Goal: Find specific page/section: Find specific page/section

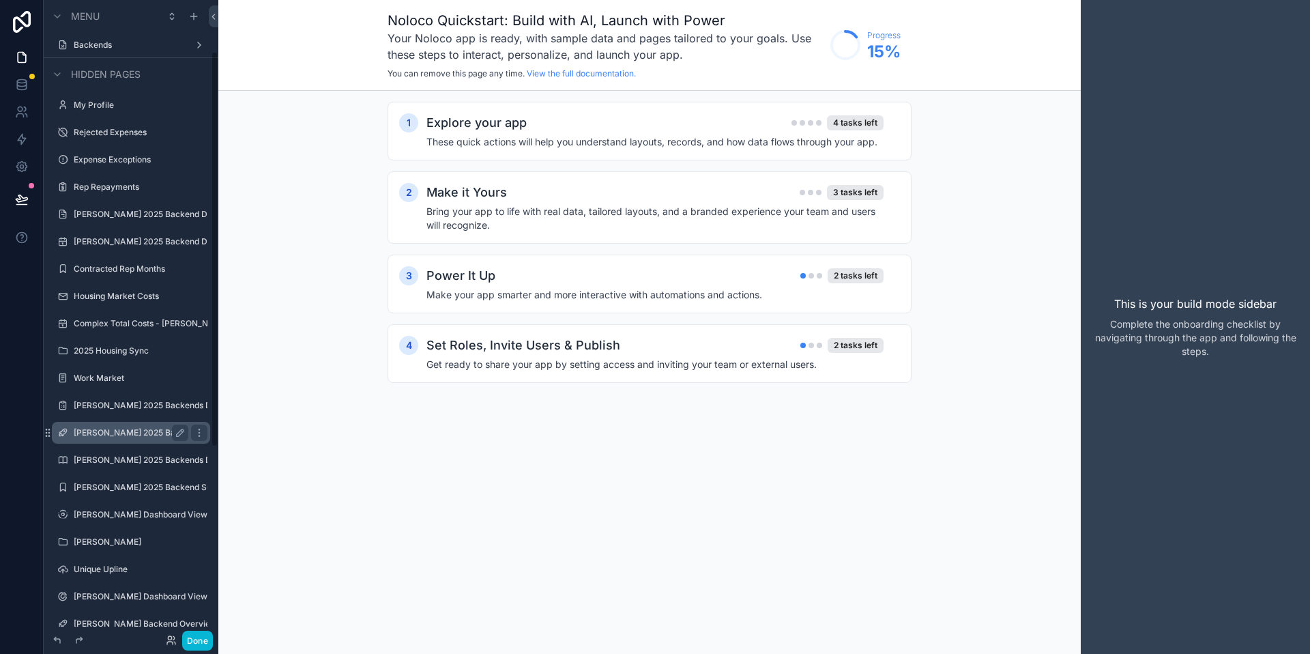
scroll to position [74, 0]
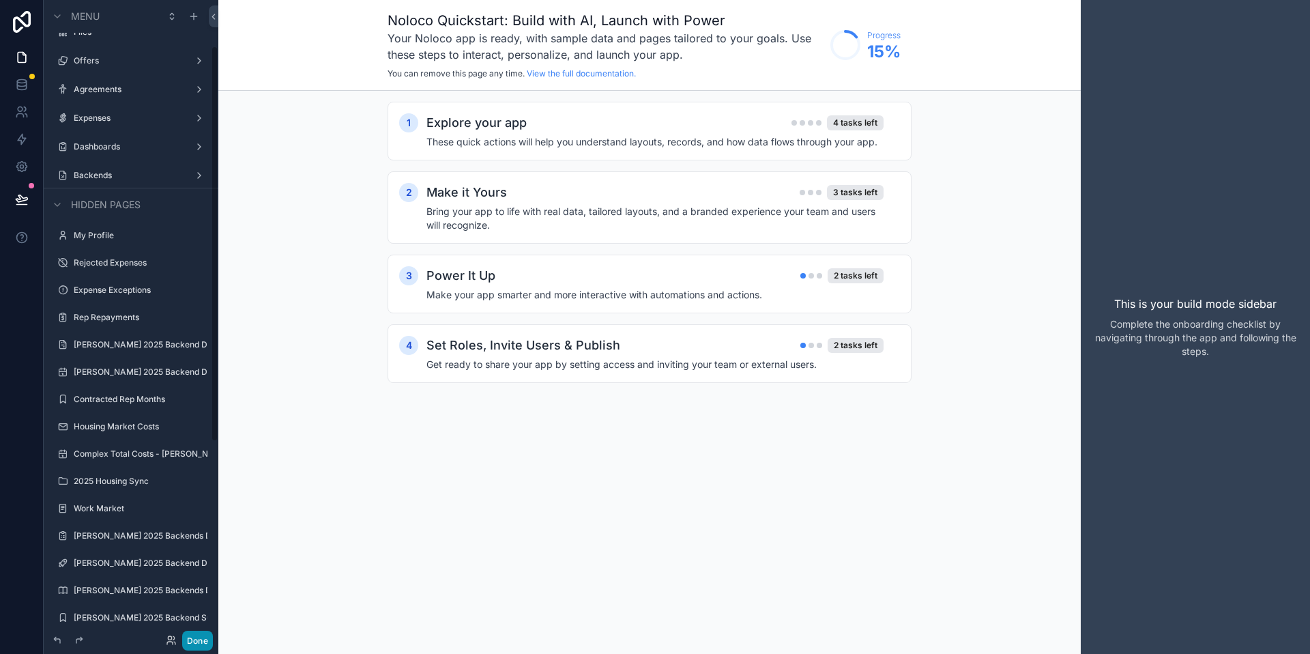
click at [195, 631] on button "Done" at bounding box center [197, 641] width 31 height 20
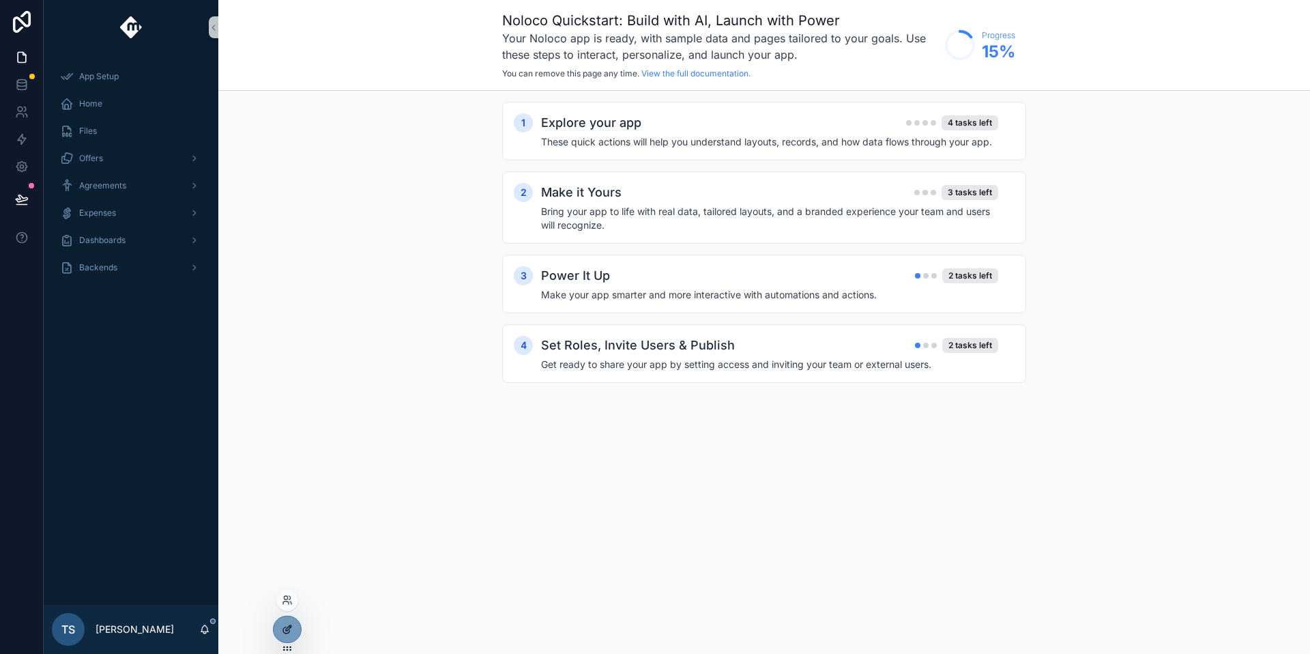
click at [283, 629] on icon at bounding box center [287, 629] width 11 height 11
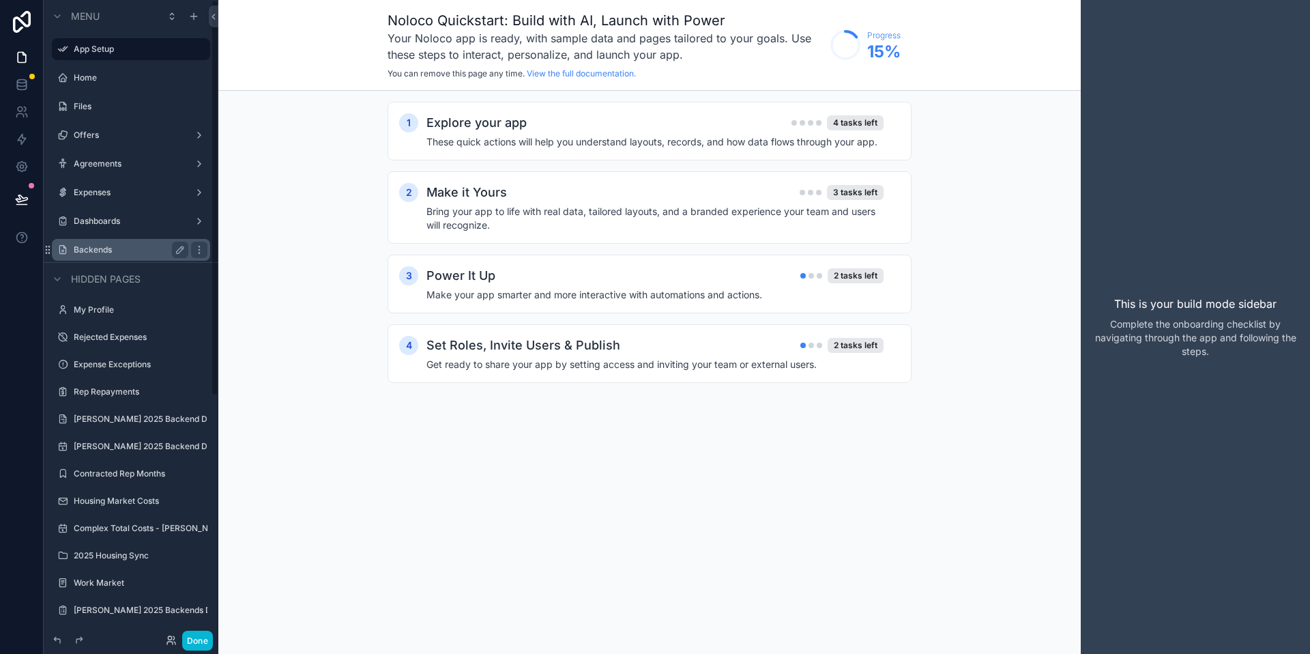
click at [165, 254] on label "Backends" at bounding box center [128, 249] width 109 height 11
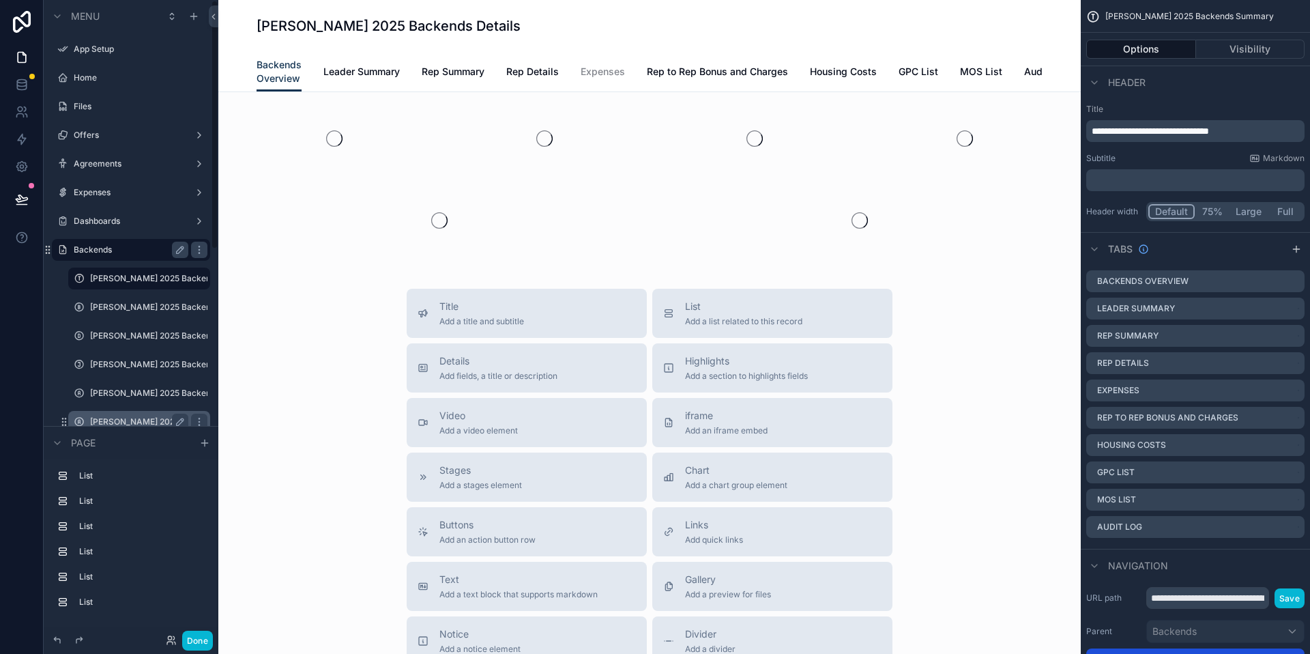
scroll to position [17, 0]
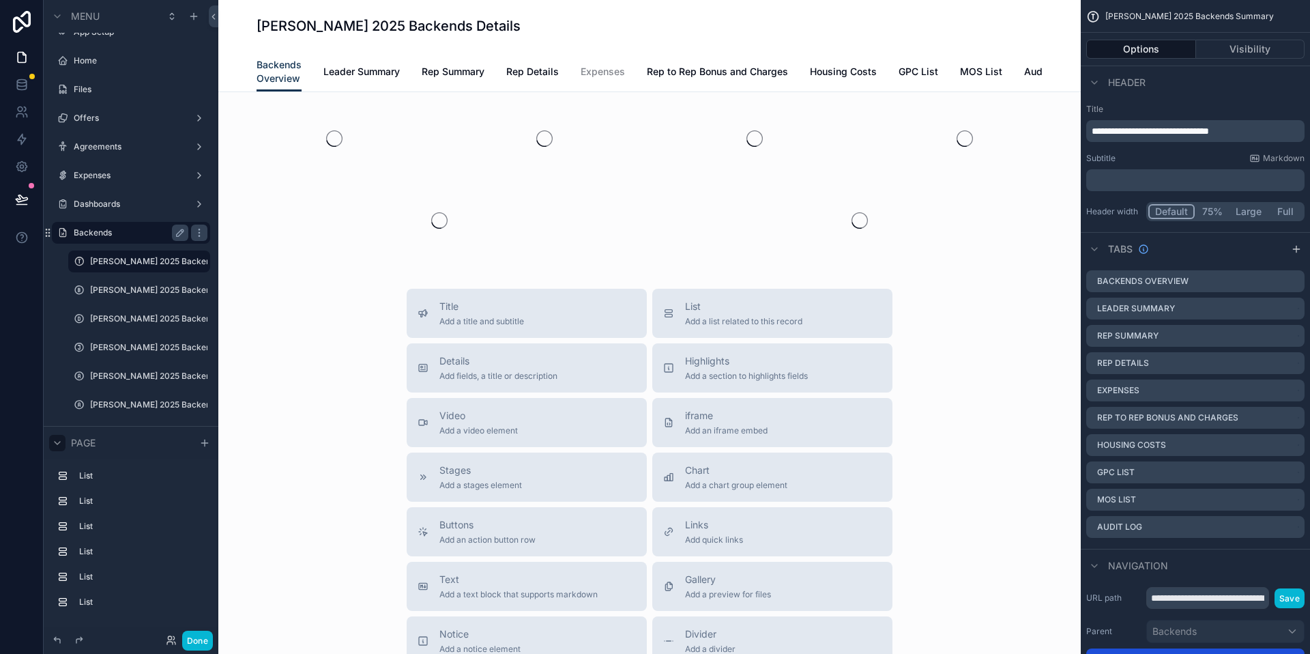
click at [51, 445] on div "scrollable content" at bounding box center [57, 443] width 16 height 16
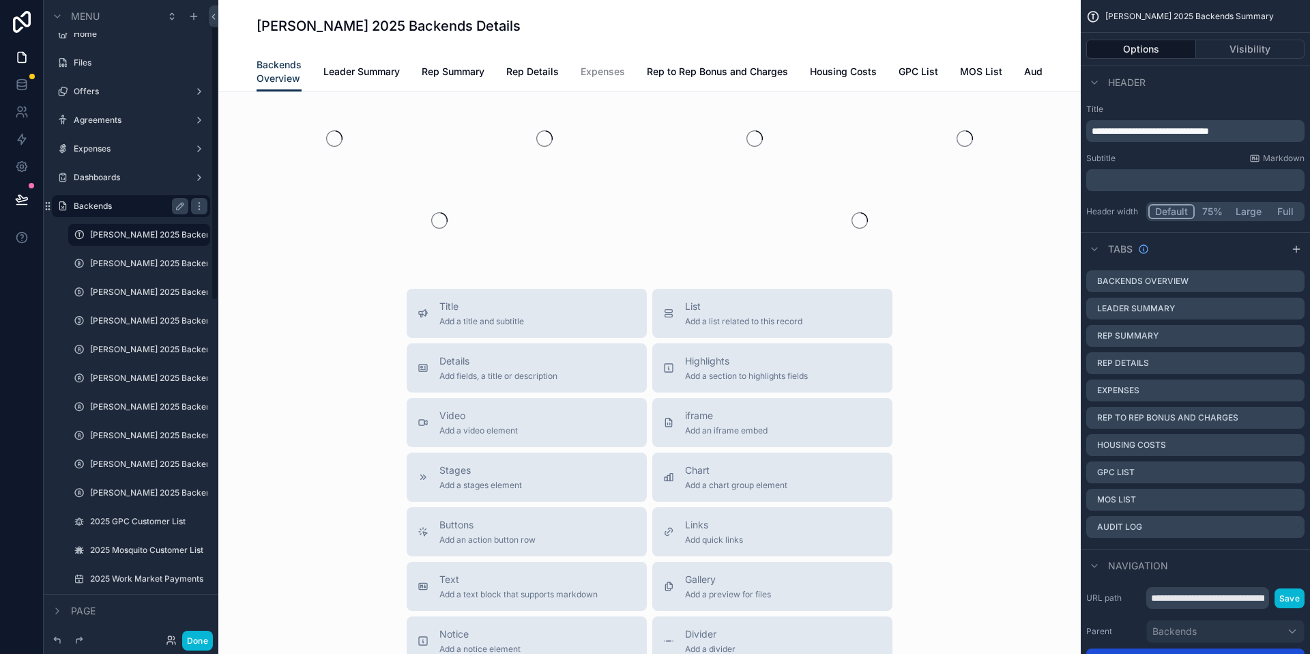
scroll to position [53, 0]
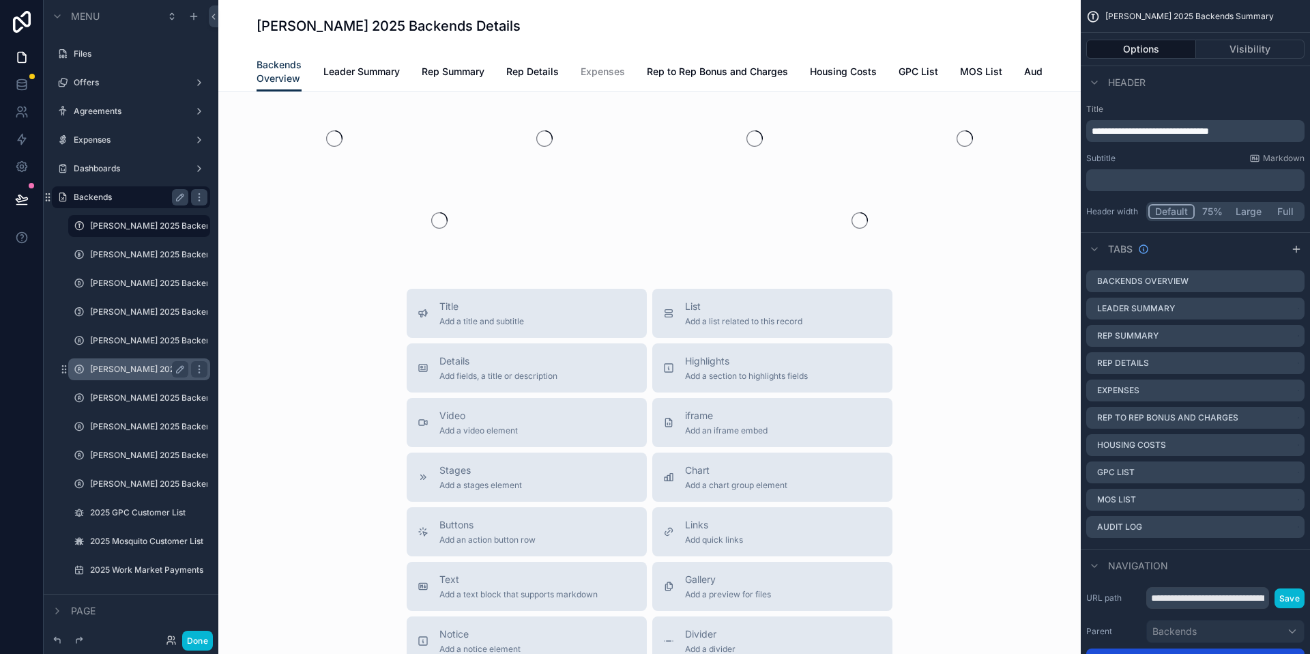
click at [134, 365] on label "[PERSON_NAME] 2025 Backends" at bounding box center [139, 369] width 98 height 11
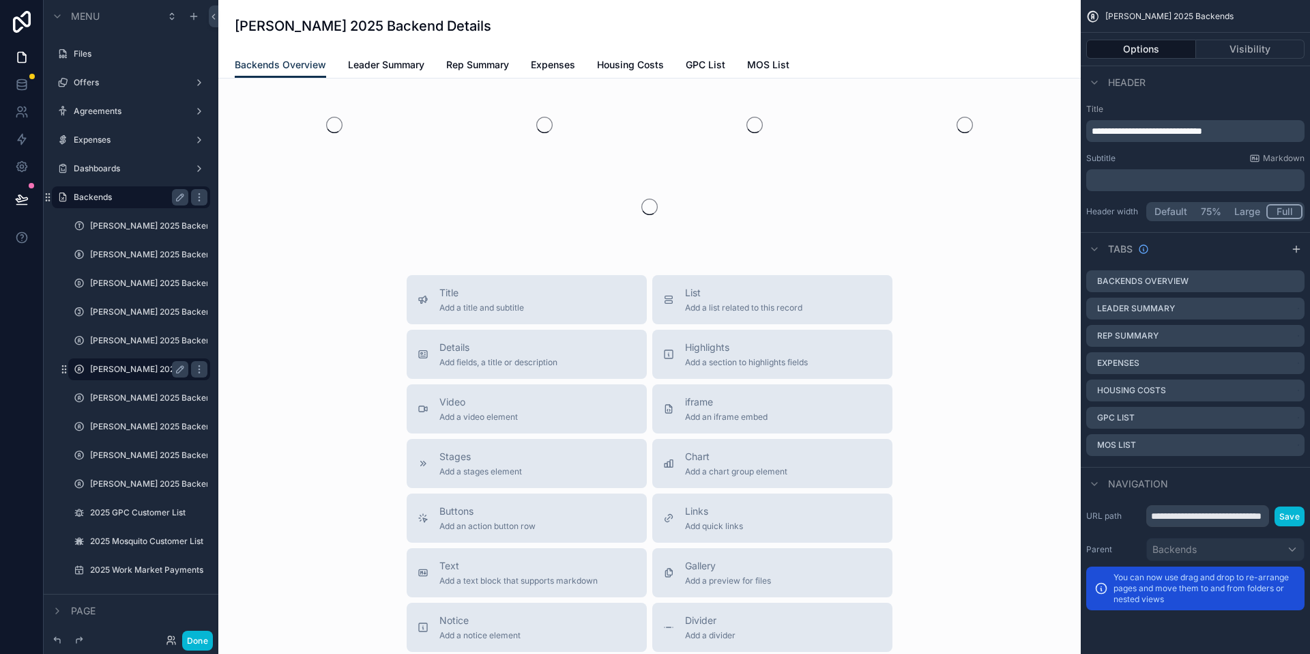
click at [1231, 59] on div "Options Visibility" at bounding box center [1195, 49] width 229 height 33
click at [1235, 51] on button "Visibility" at bounding box center [1250, 49] width 109 height 19
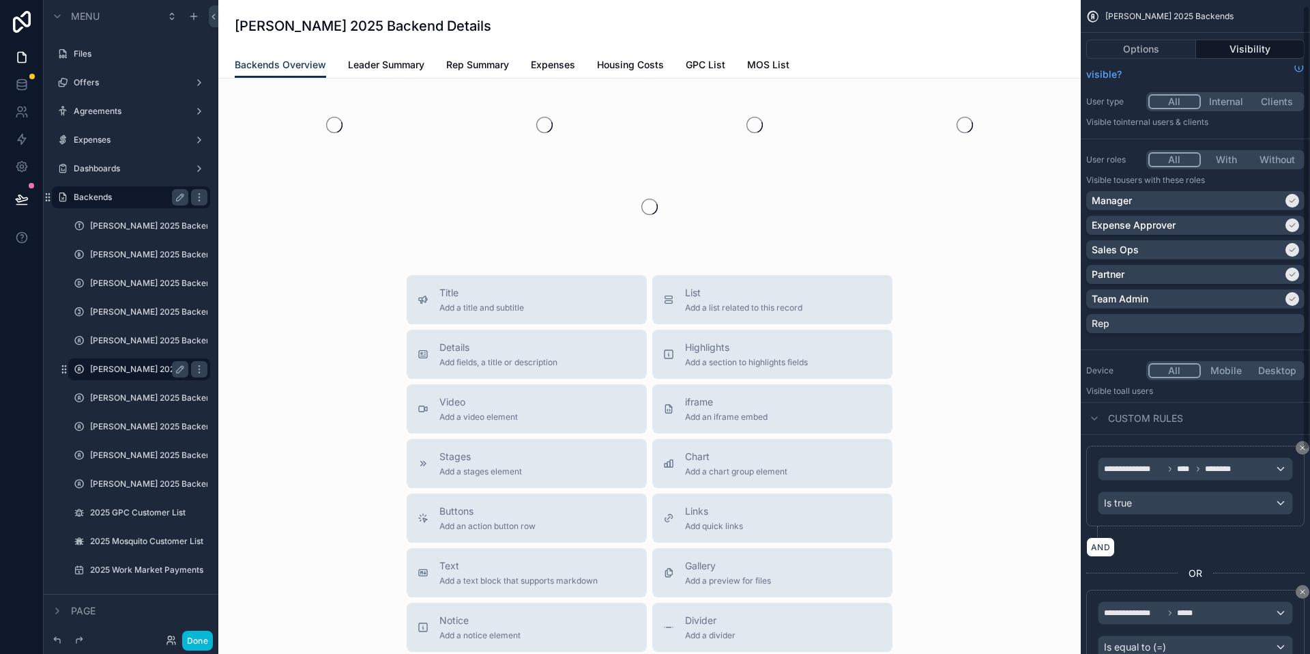
scroll to position [308, 0]
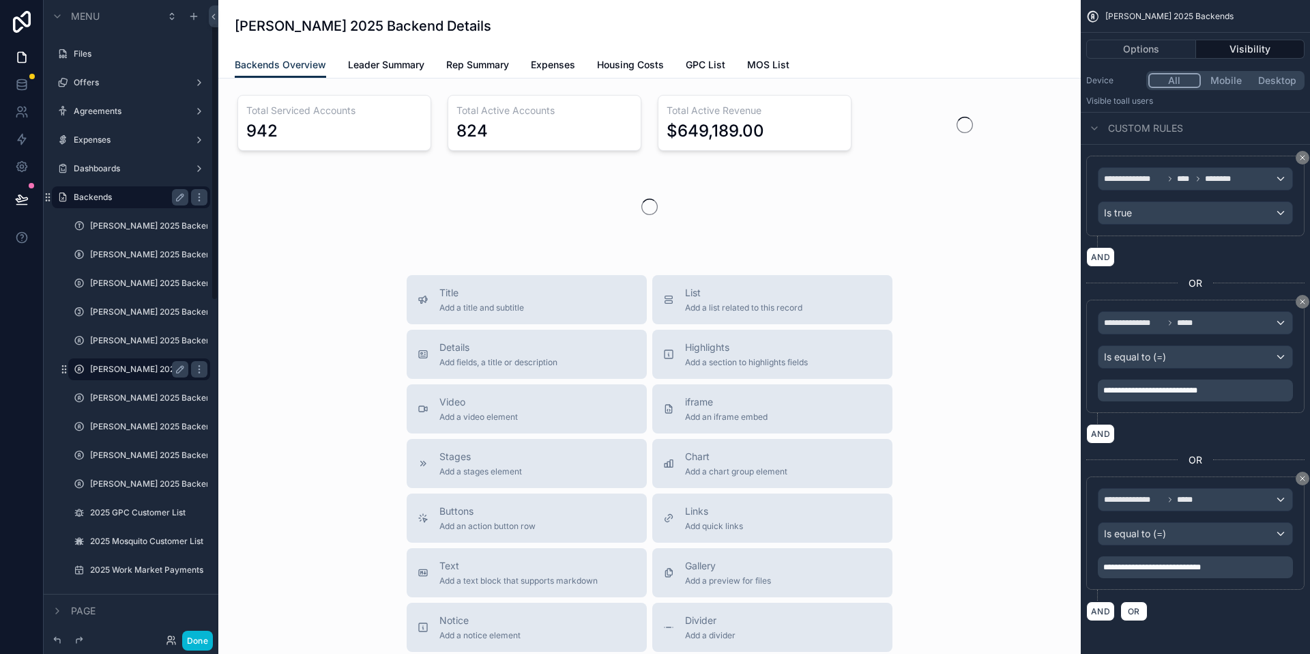
click at [280, 586] on div "Title Add a title and subtitle List Add a list related to this record Details A…" at bounding box center [649, 518] width 841 height 486
click at [210, 629] on div "Done" at bounding box center [131, 639] width 175 height 27
click at [207, 636] on button "Done" at bounding box center [197, 641] width 31 height 20
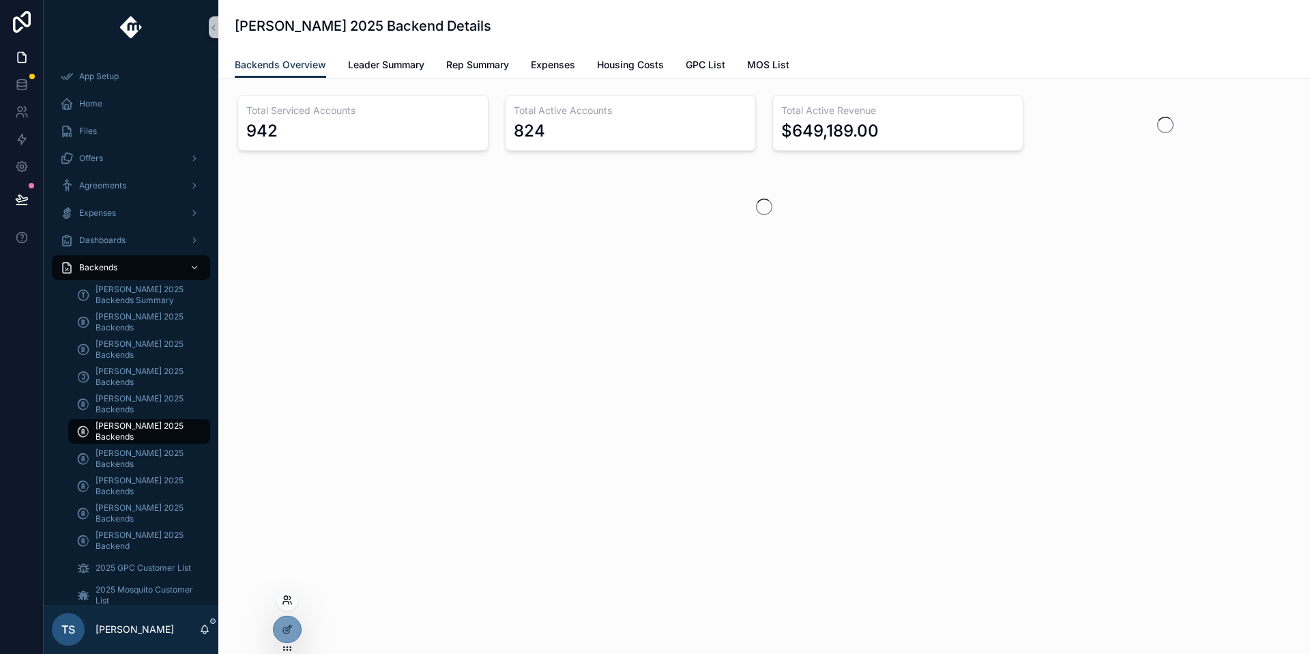
click at [291, 598] on icon at bounding box center [287, 599] width 11 height 11
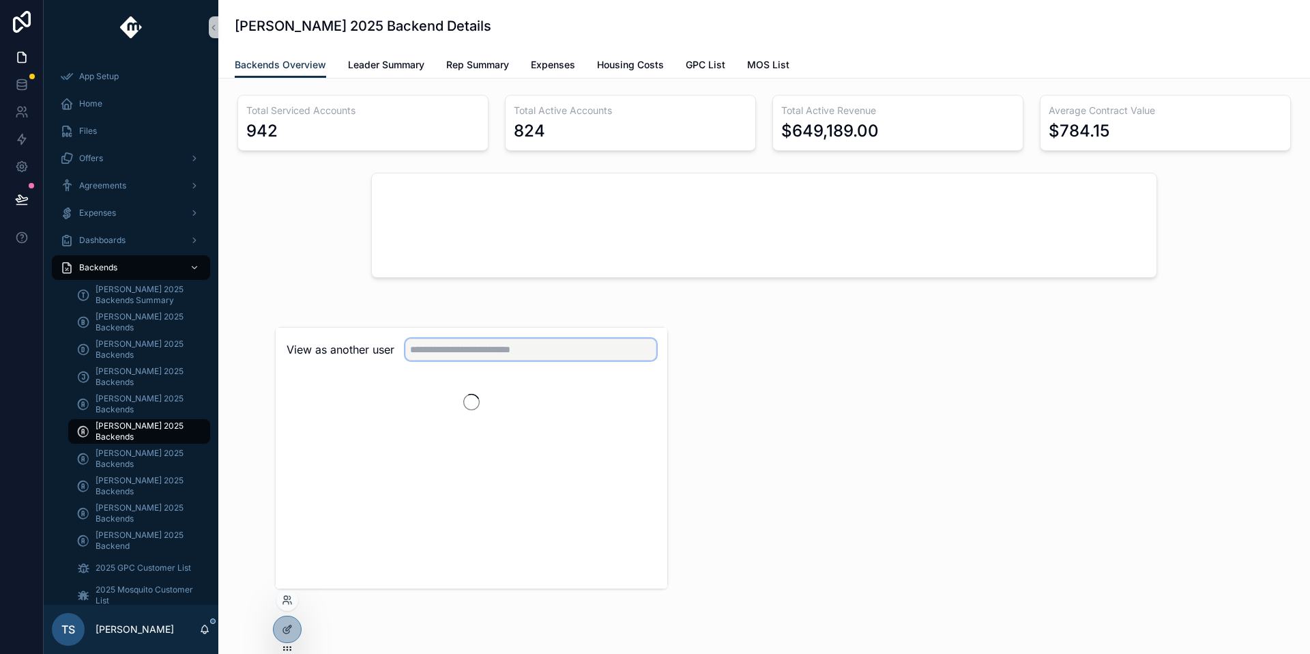
click at [450, 346] on input "text" at bounding box center [530, 349] width 251 height 22
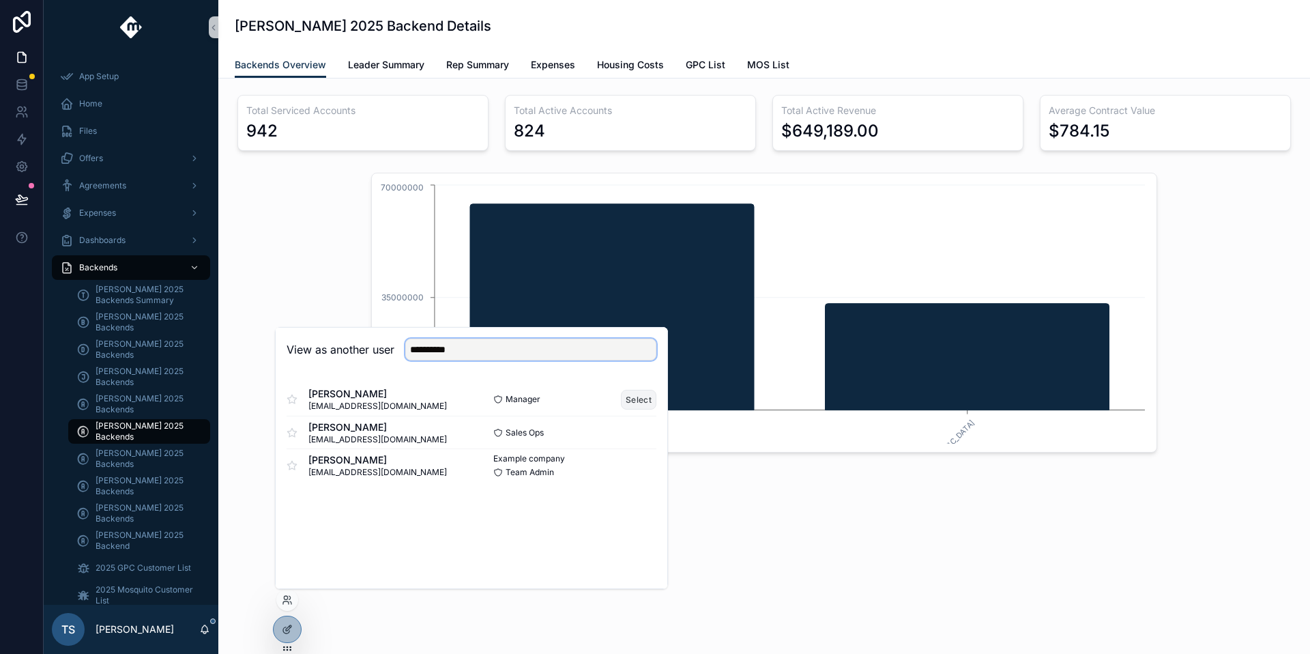
type input "**********"
click at [635, 399] on button "Select" at bounding box center [638, 400] width 35 height 20
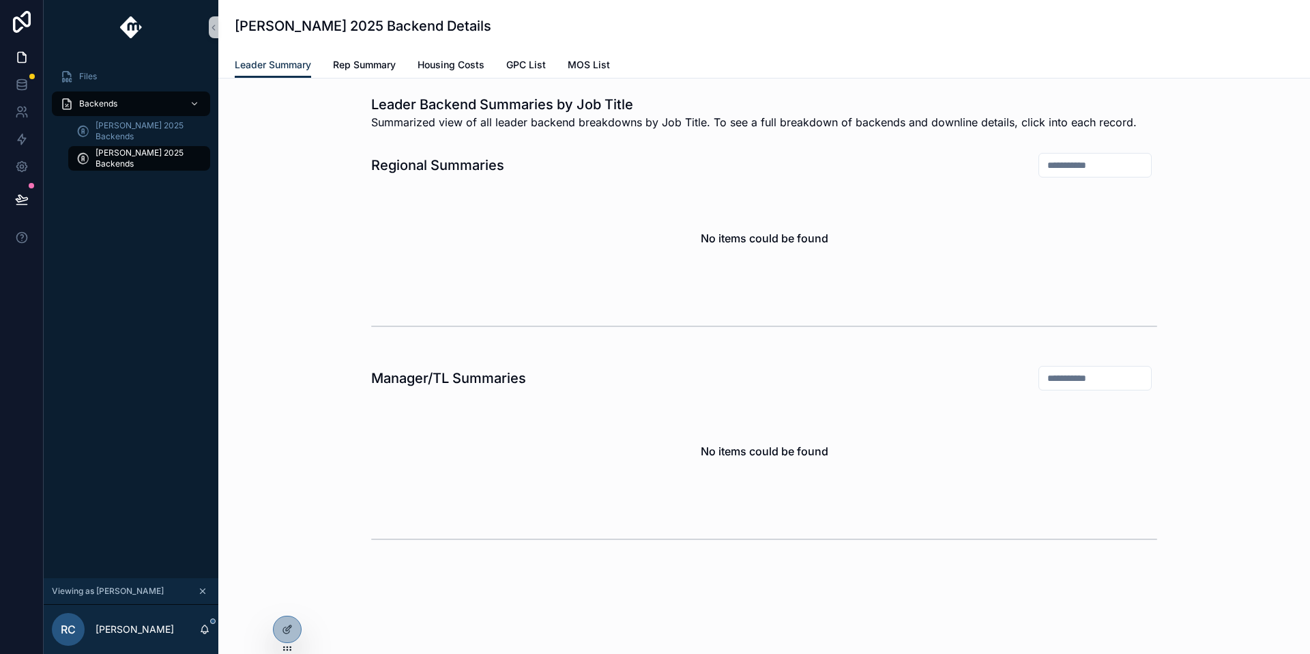
scroll to position [17, 0]
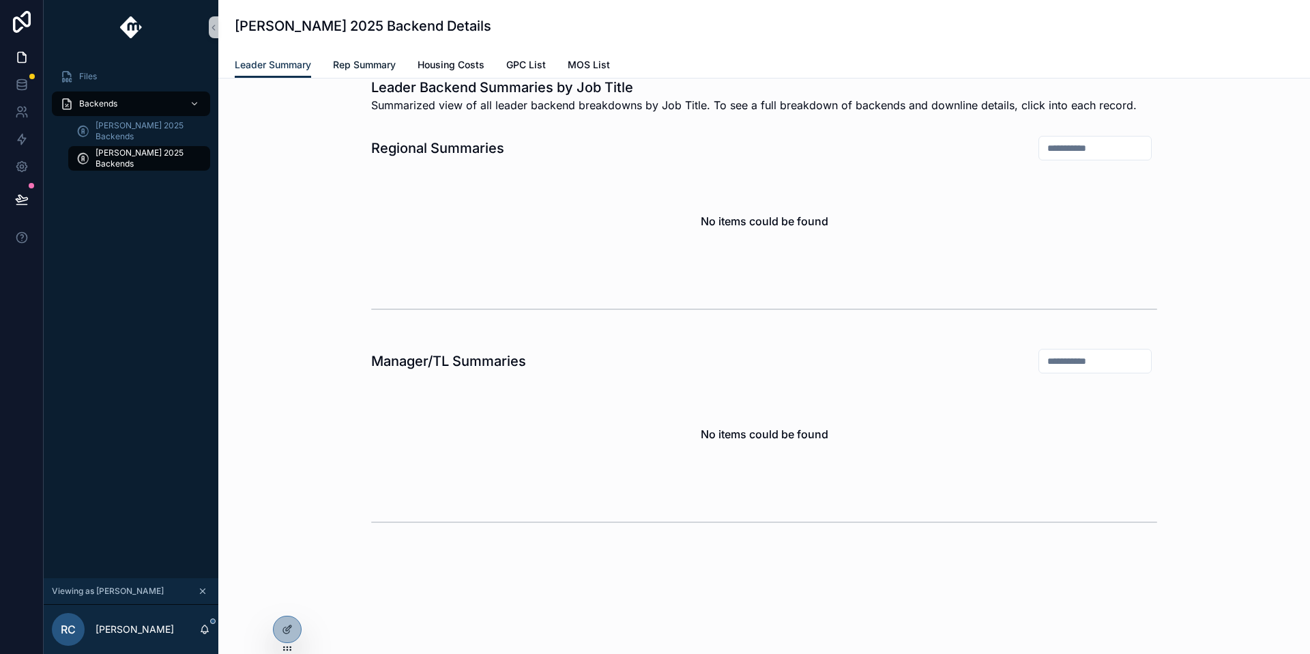
click at [386, 66] on span "Rep Summary" at bounding box center [364, 65] width 63 height 14
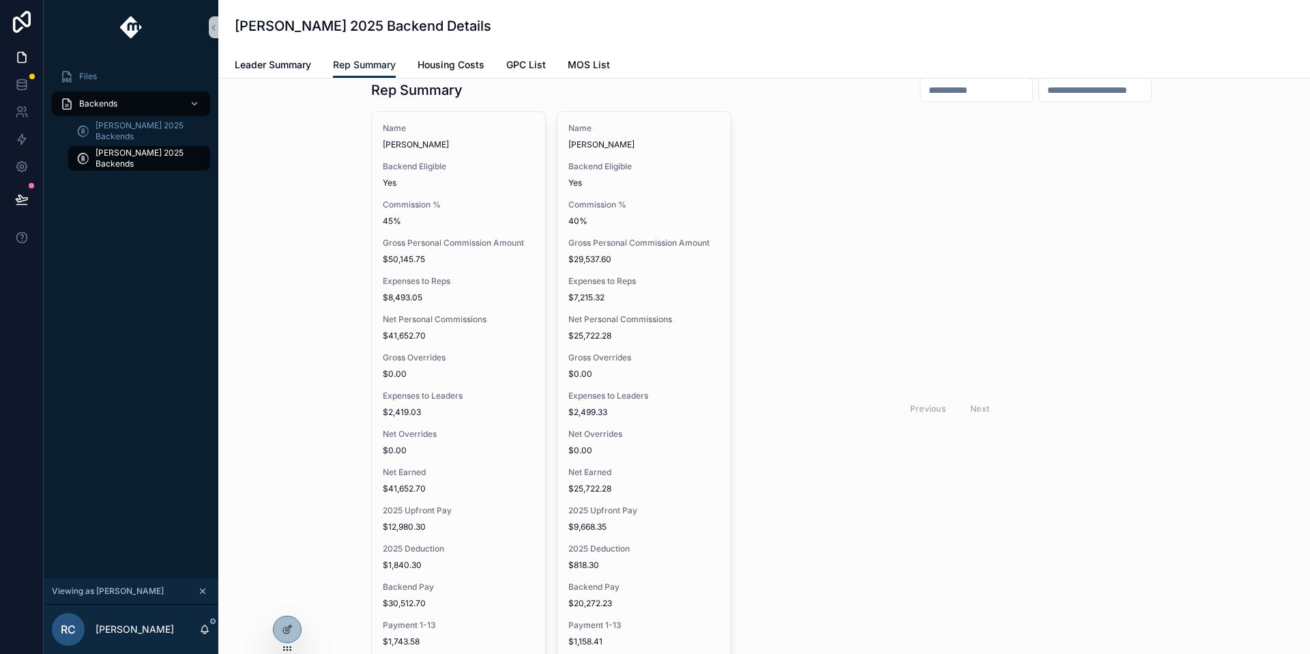
scroll to position [27, 0]
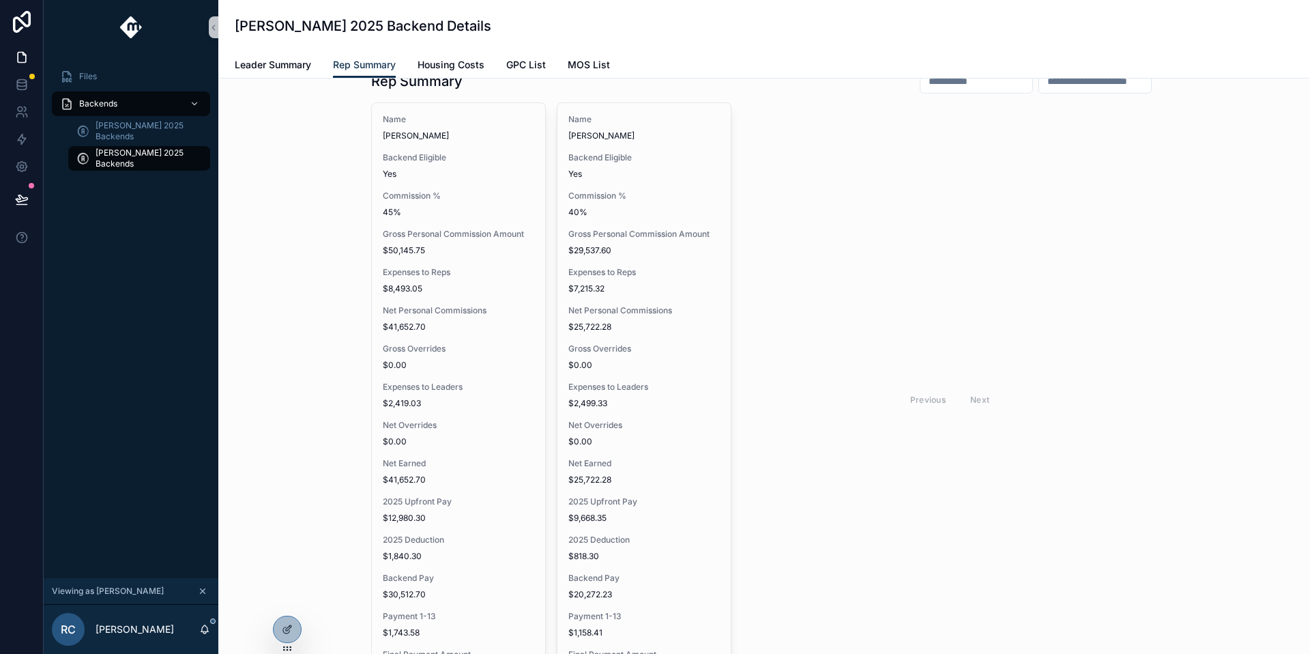
click at [979, 401] on div "Previous Next" at bounding box center [950, 399] width 99 height 21
click at [978, 401] on div "Previous Next" at bounding box center [950, 399] width 99 height 21
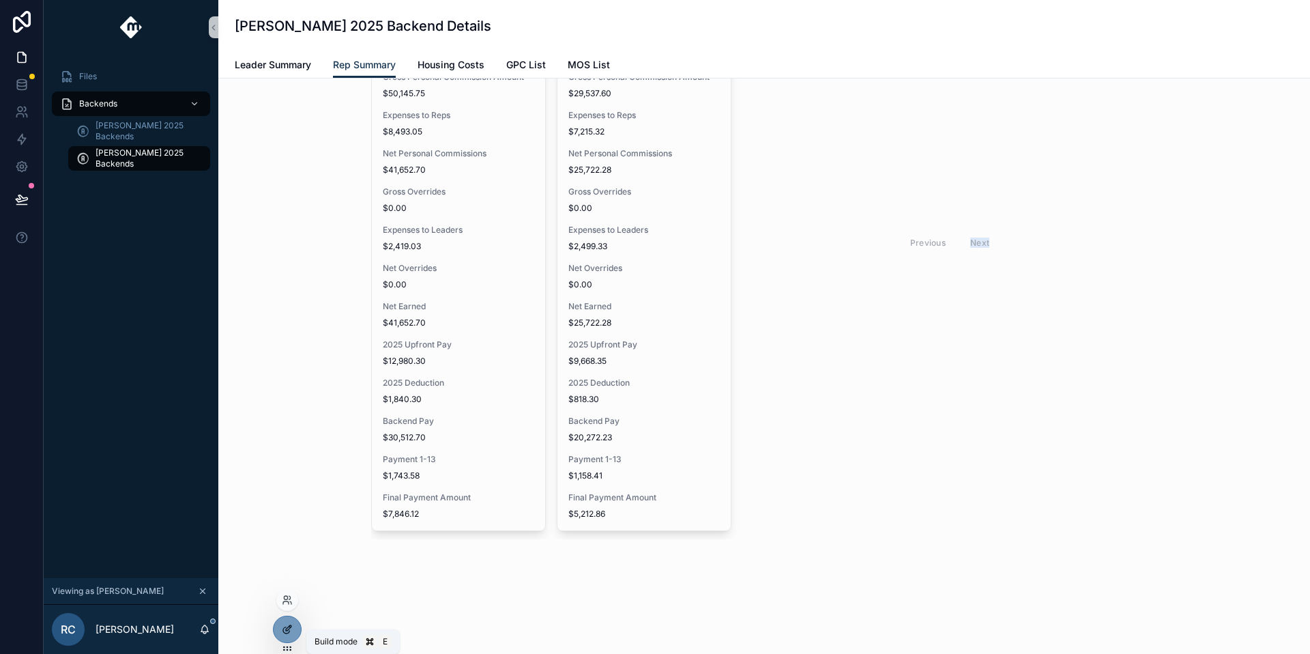
click at [292, 626] on icon at bounding box center [287, 629] width 11 height 11
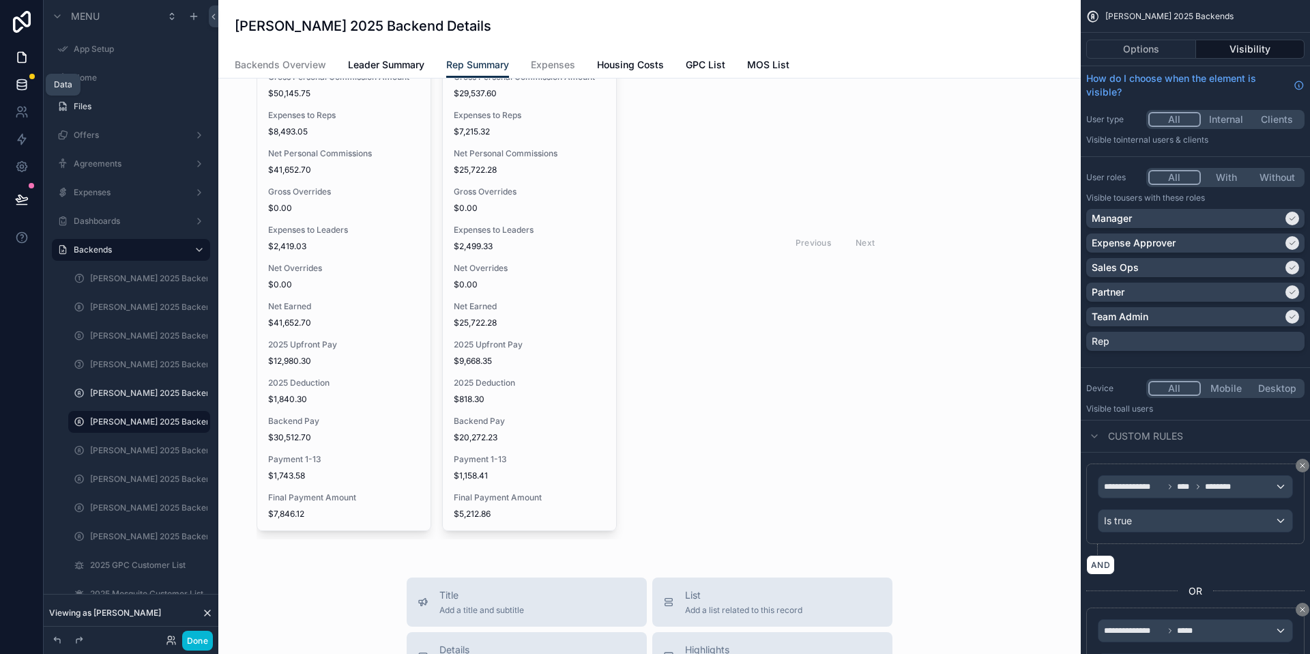
click at [16, 83] on icon at bounding box center [22, 85] width 14 height 14
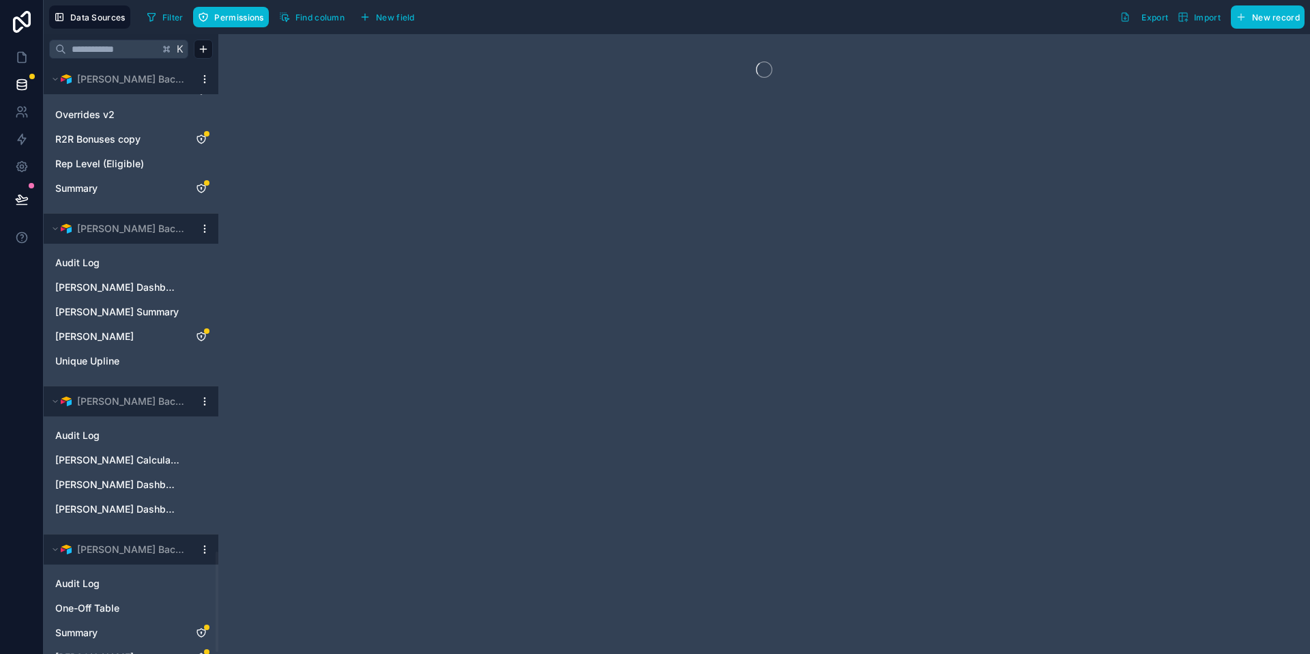
scroll to position [2866, 0]
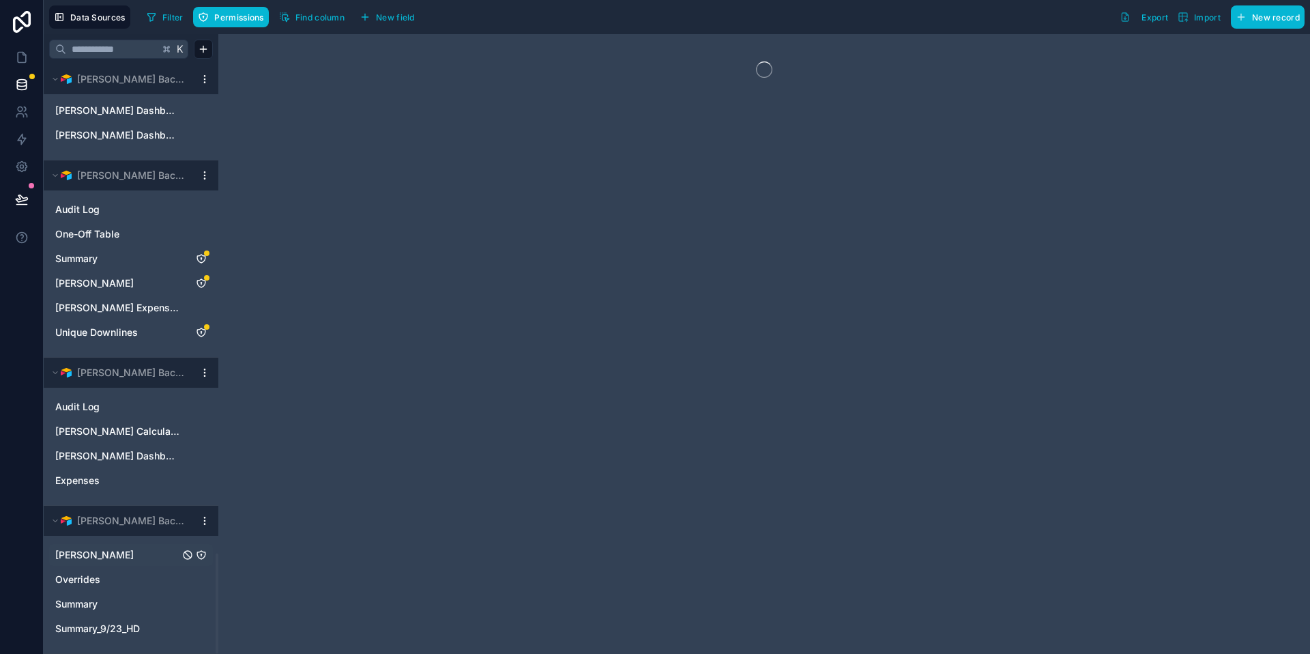
click at [113, 555] on span "Andrew Moffat" at bounding box center [94, 555] width 78 height 14
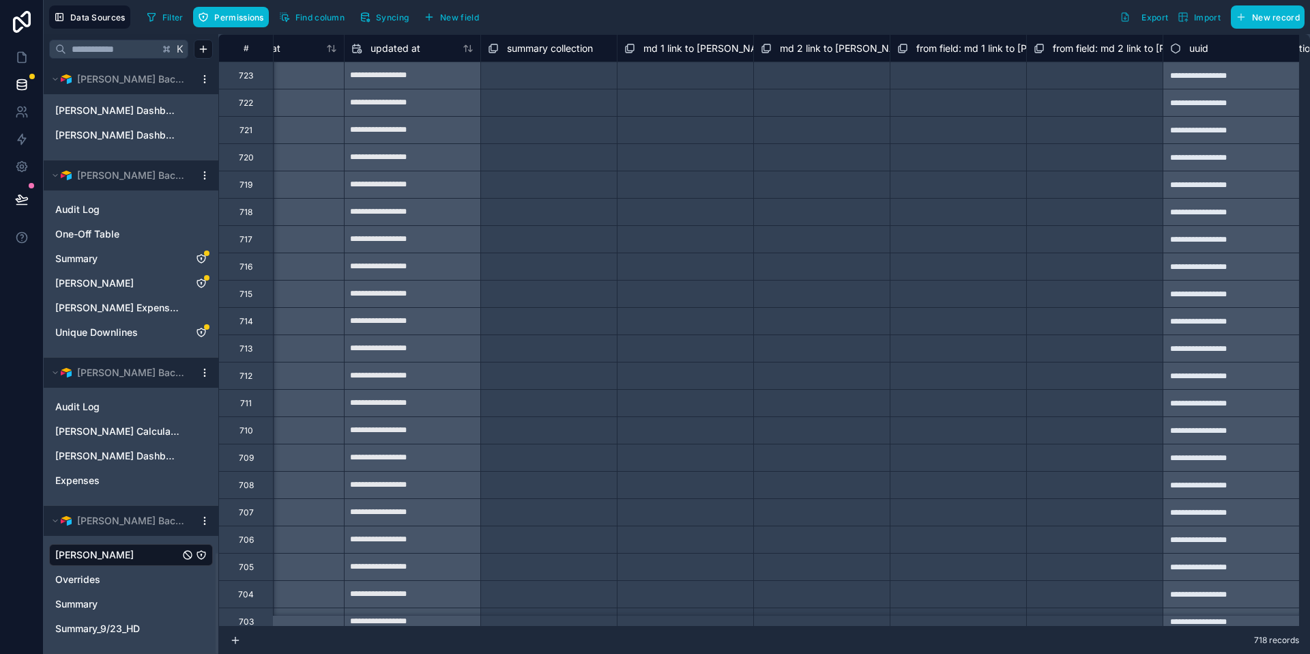
click at [992, 459] on div "Select a from field: md 1 link to andrew reverse collection" at bounding box center [958, 463] width 122 height 33
click at [1099, 369] on div "Select a from field: md 2 link to andrew reverse collection" at bounding box center [1095, 381] width 122 height 33
click at [1110, 298] on div "Select a from field: md 2 link to andrew reverse collection" at bounding box center [1095, 299] width 122 height 33
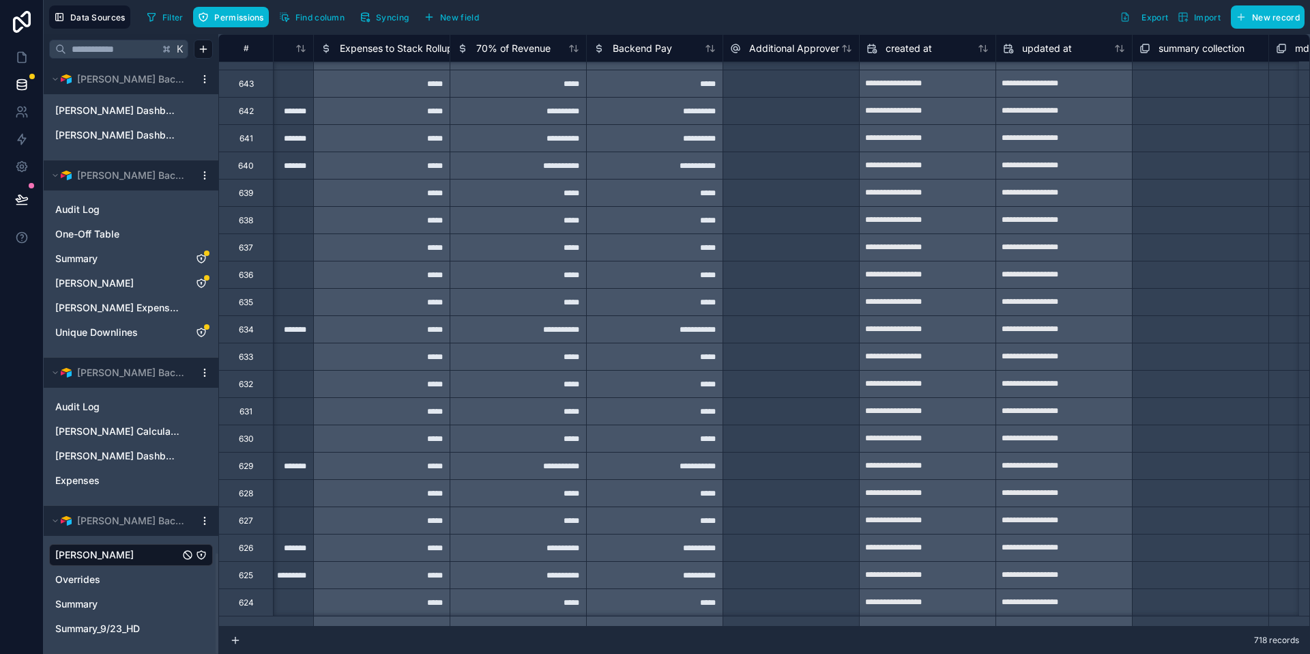
scroll to position [2176, 18523]
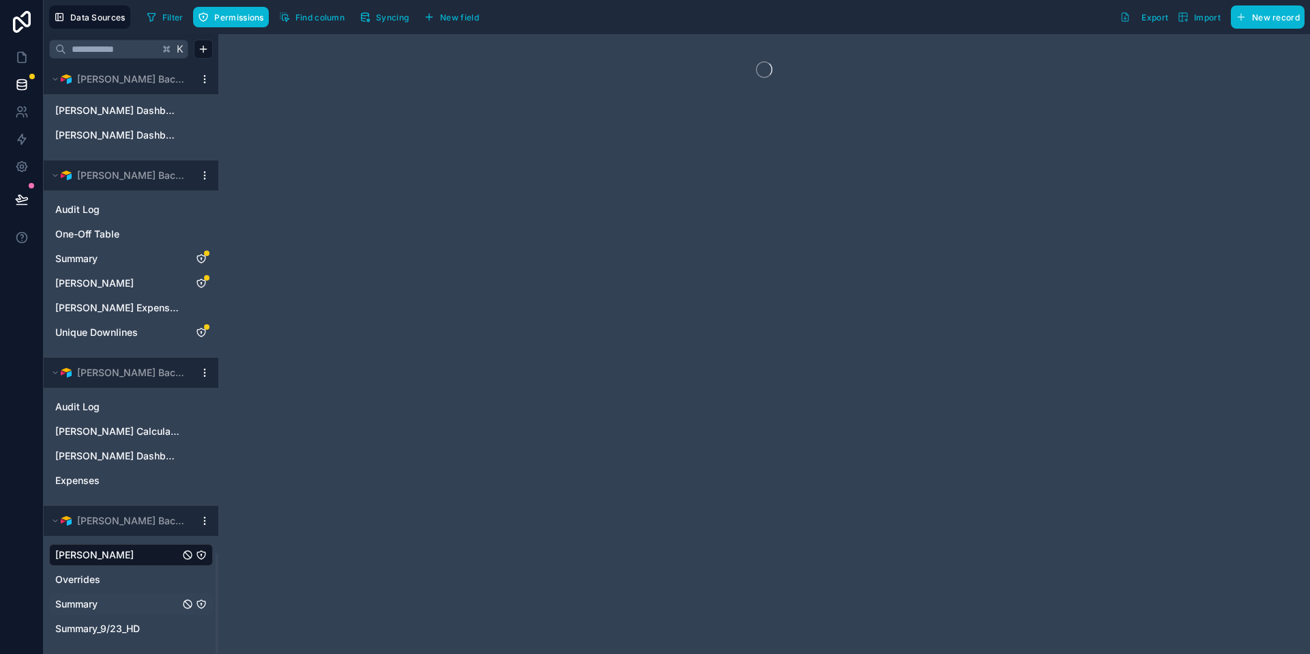
click at [77, 599] on span "Summary" at bounding box center [76, 604] width 42 height 14
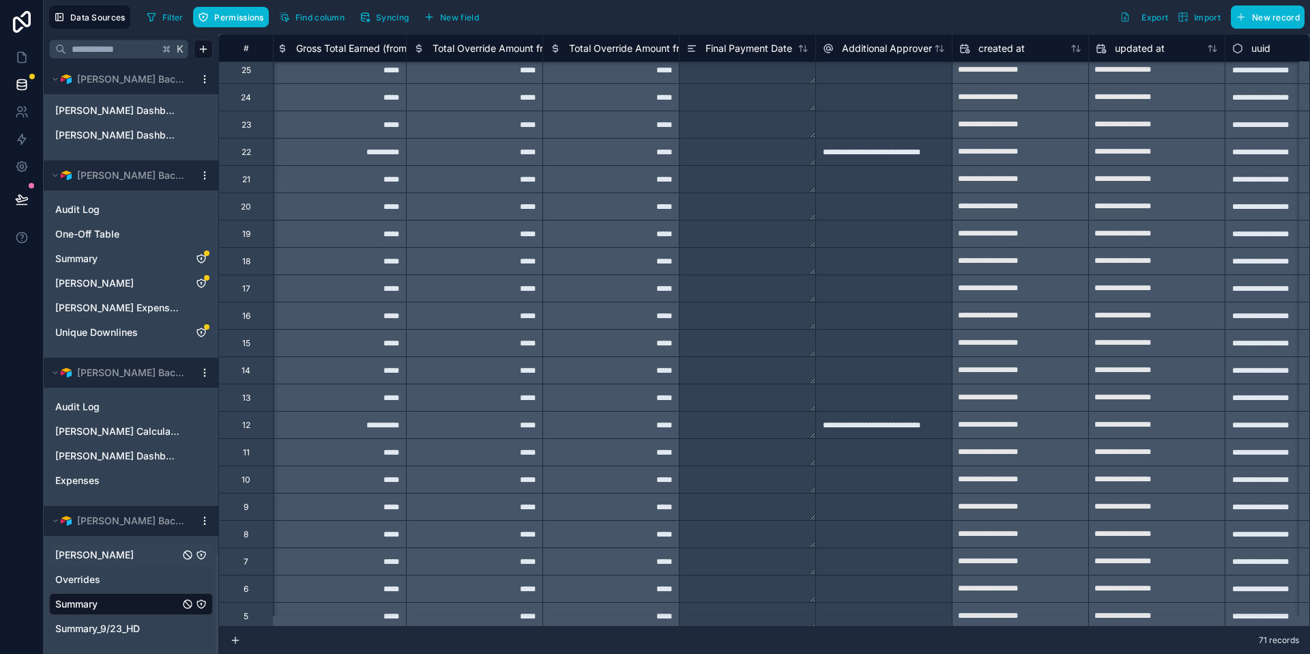
scroll to position [1387, 2733]
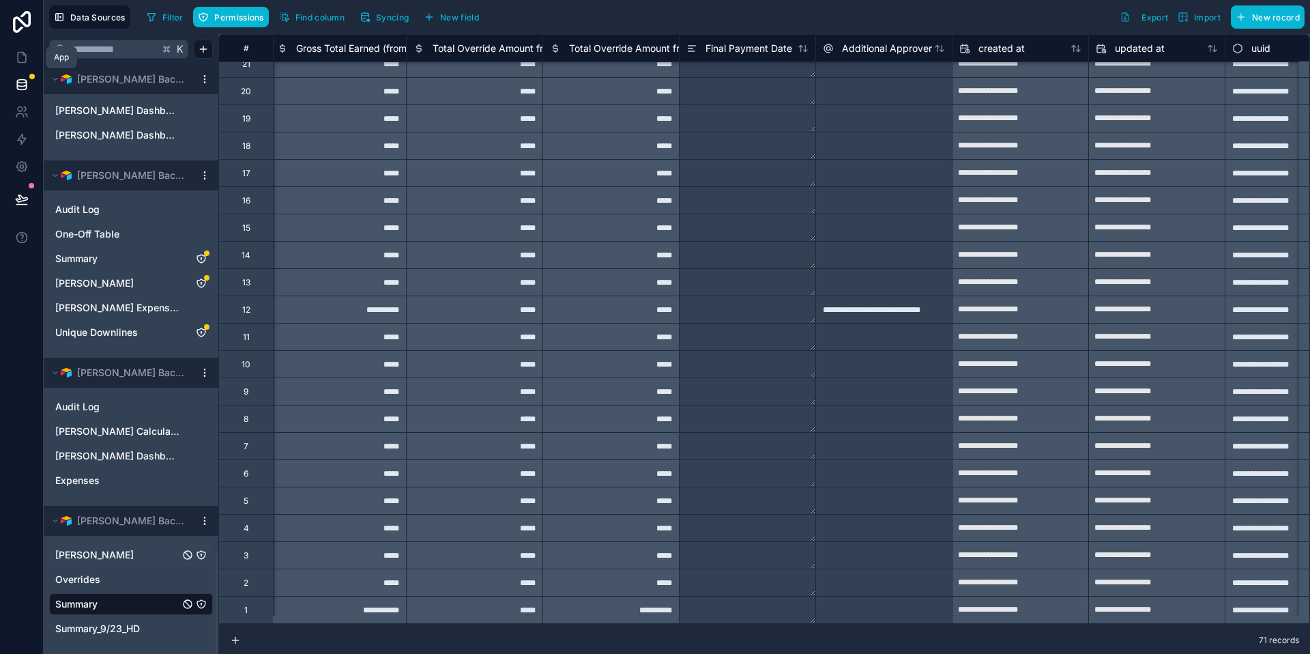
drag, startPoint x: 20, startPoint y: 56, endPoint x: 42, endPoint y: 85, distance: 35.6
click at [20, 56] on icon at bounding box center [22, 58] width 14 height 14
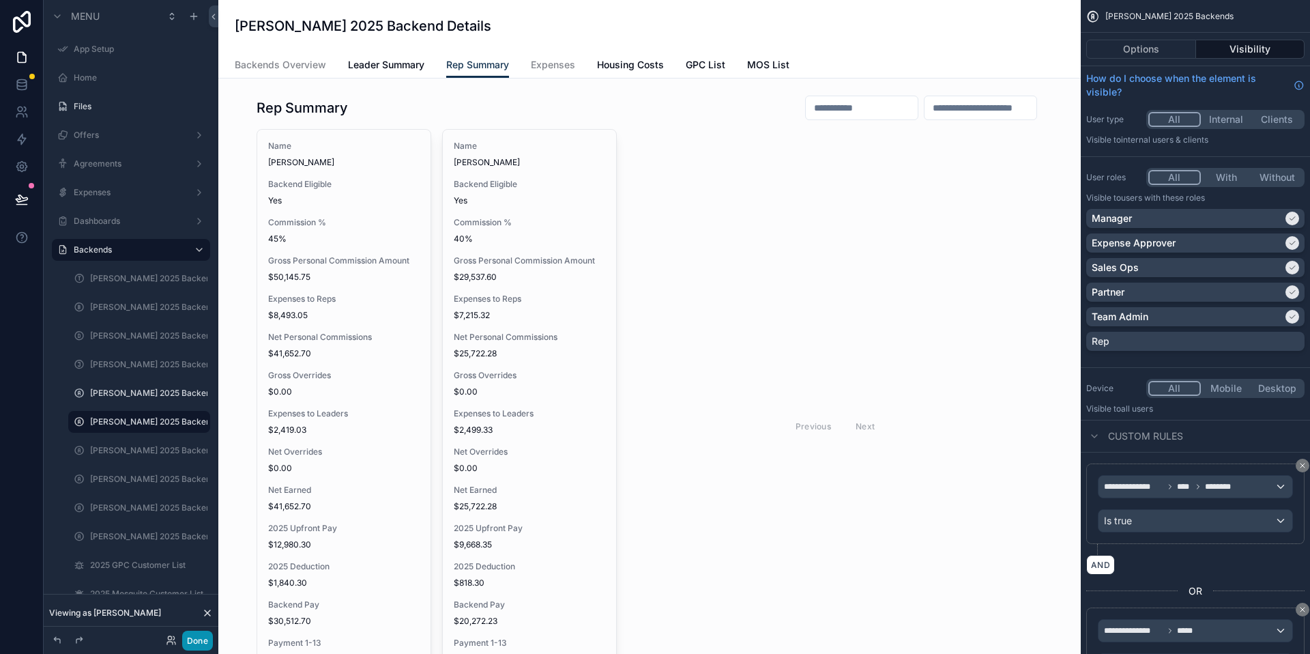
click at [199, 649] on button "Done" at bounding box center [197, 641] width 31 height 20
